Goal: Transaction & Acquisition: Purchase product/service

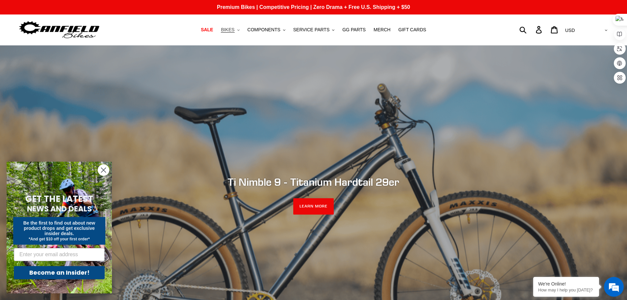
click at [234, 28] on span "BIKES" at bounding box center [227, 30] width 13 height 6
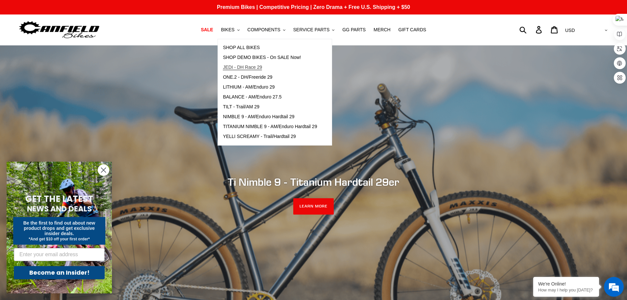
click at [259, 65] on span "JEDI - DH Race 29" at bounding box center [242, 68] width 39 height 6
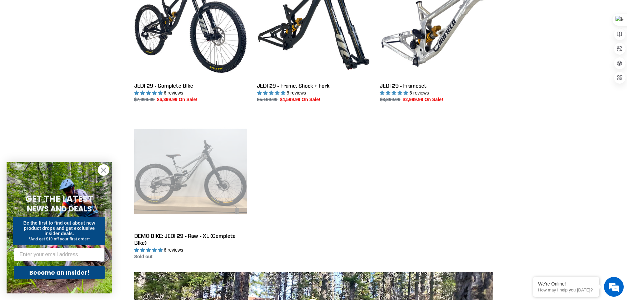
scroll to position [230, 0]
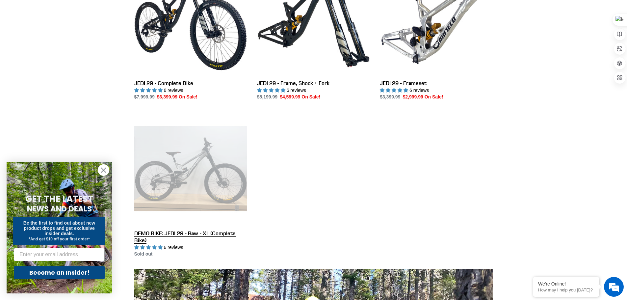
click at [191, 183] on link "DEMO BIKE: JEDI 29 - Raw - XL (Complete Bike)" at bounding box center [190, 185] width 113 height 146
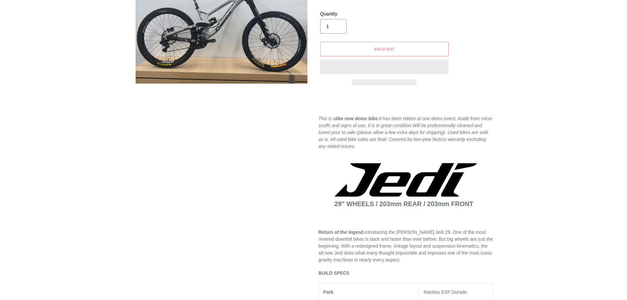
select select "highest-rating"
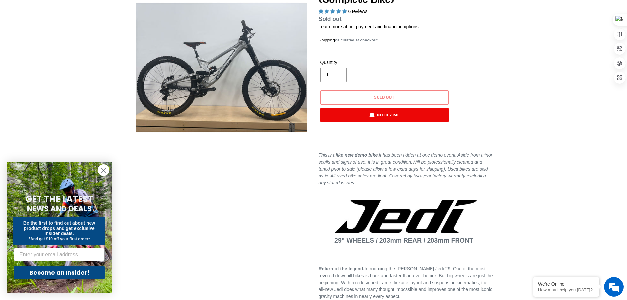
scroll to position [69, 0]
